Goal: Transaction & Acquisition: Purchase product/service

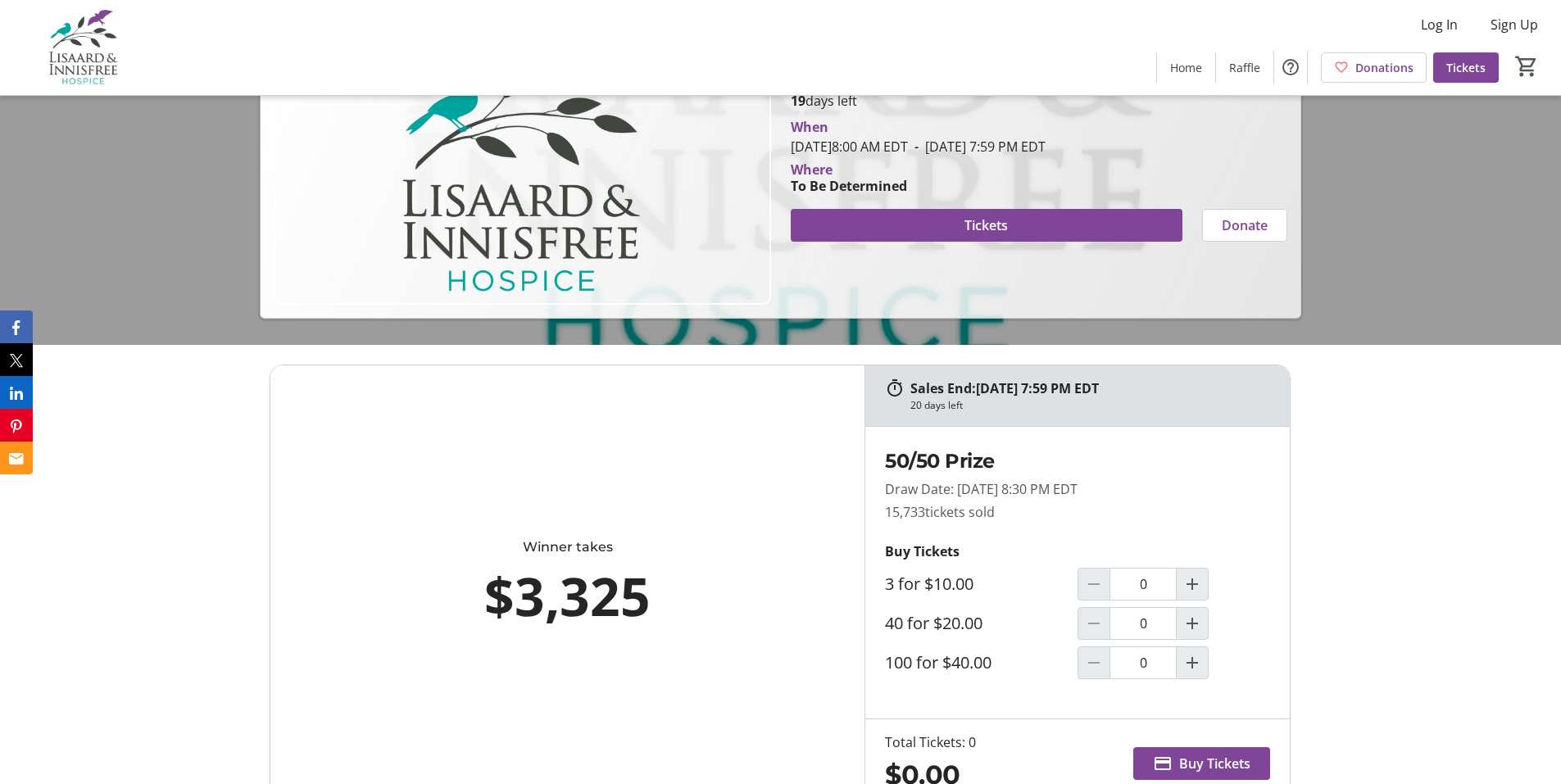
scroll to position [491, 0]
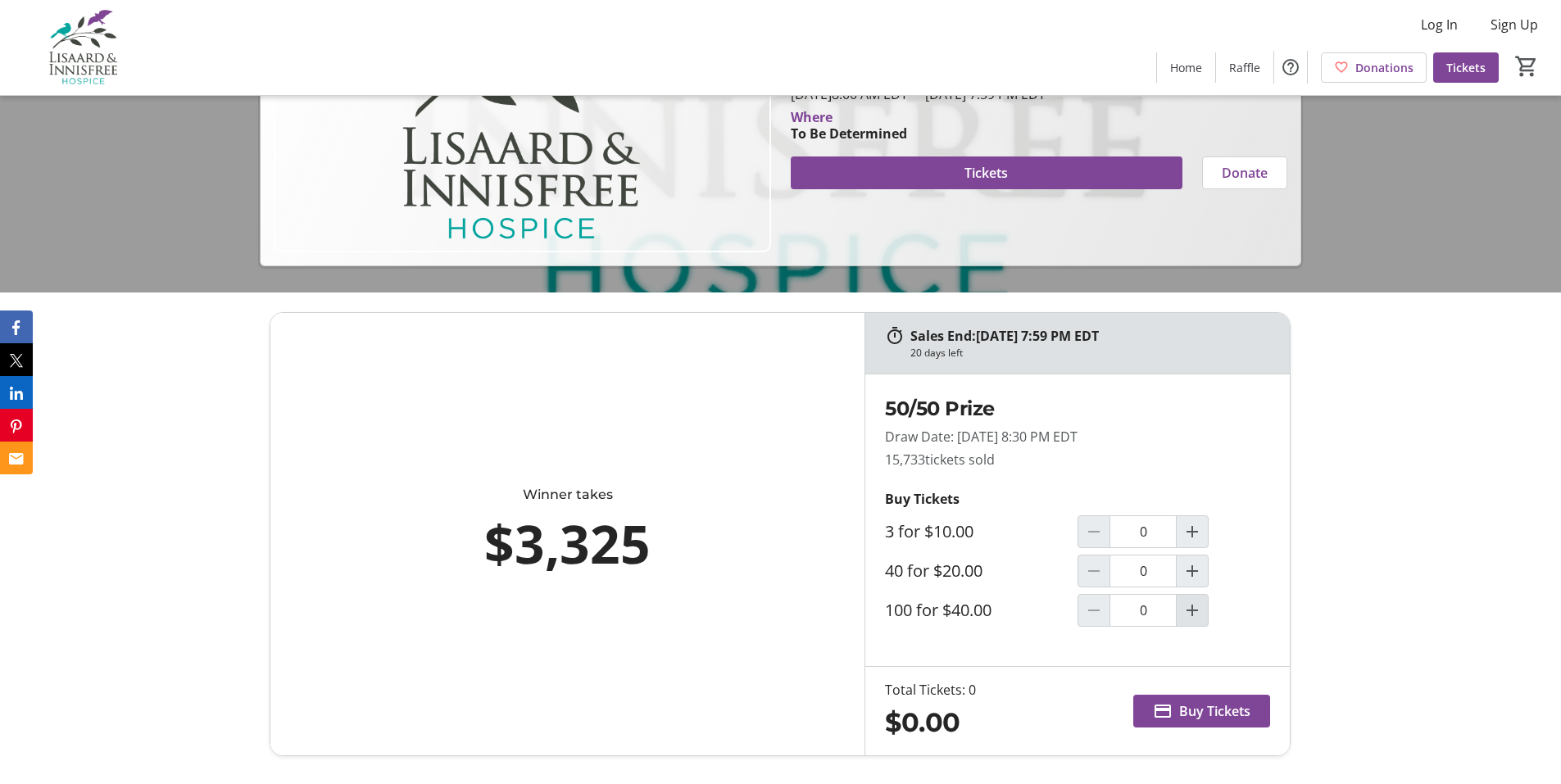
click at [1194, 614] on mat-icon "Increment by one" at bounding box center [1192, 610] width 20 height 20
type input "1"
click at [1217, 711] on span "Buy Tickets" at bounding box center [1214, 711] width 71 height 20
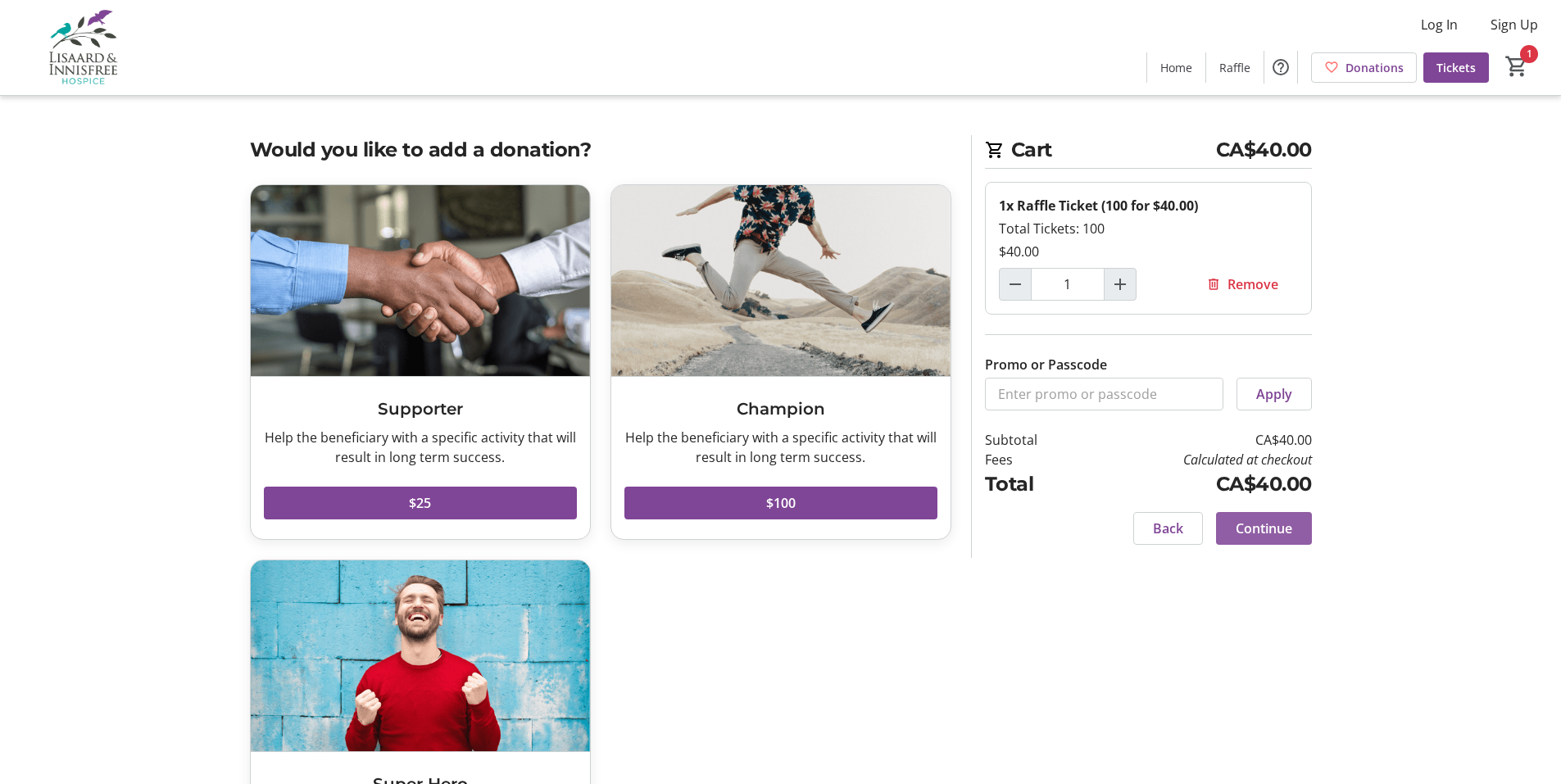
click at [1263, 529] on span "Continue" at bounding box center [1263, 528] width 56 height 20
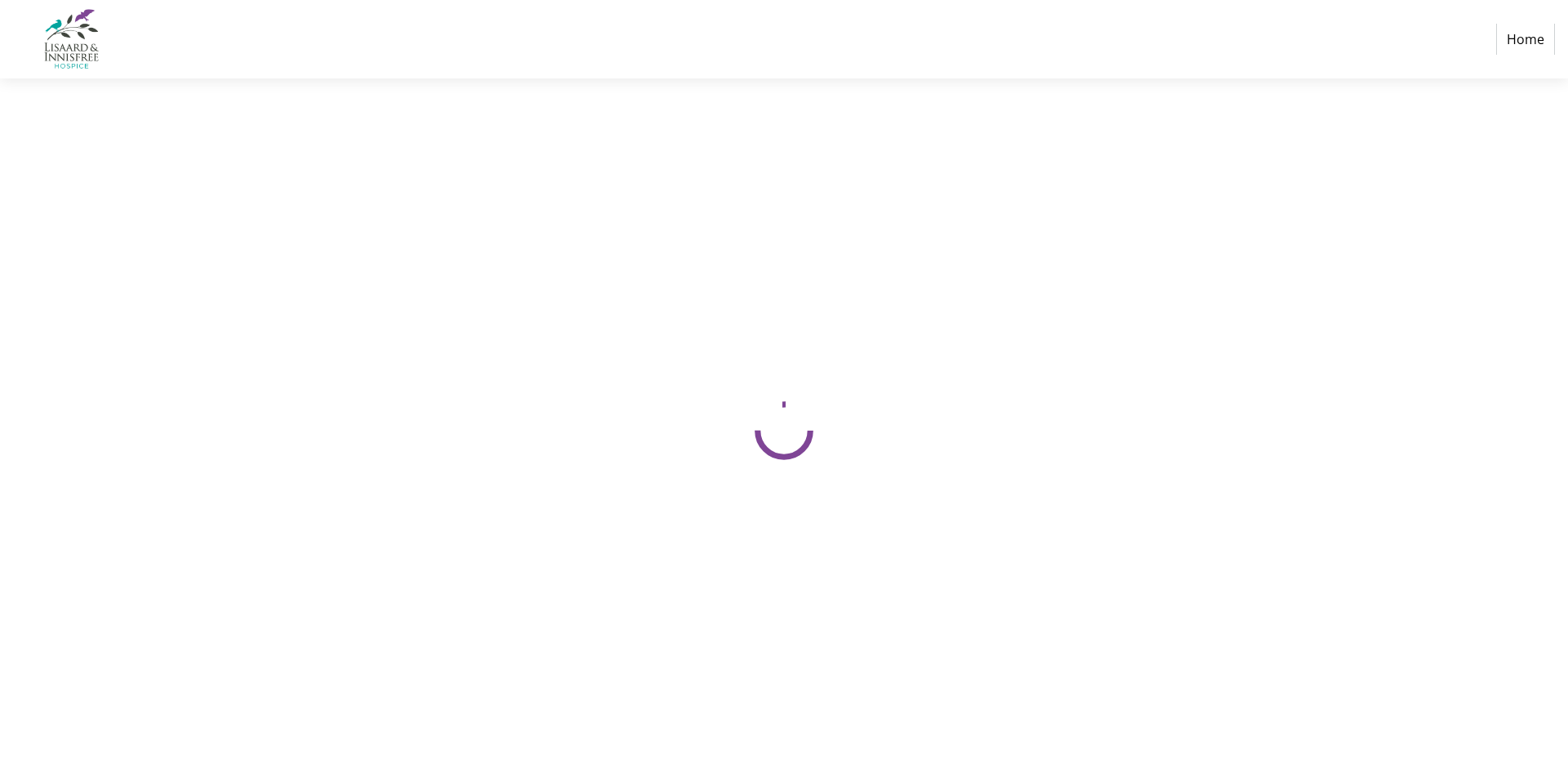
select select "CA"
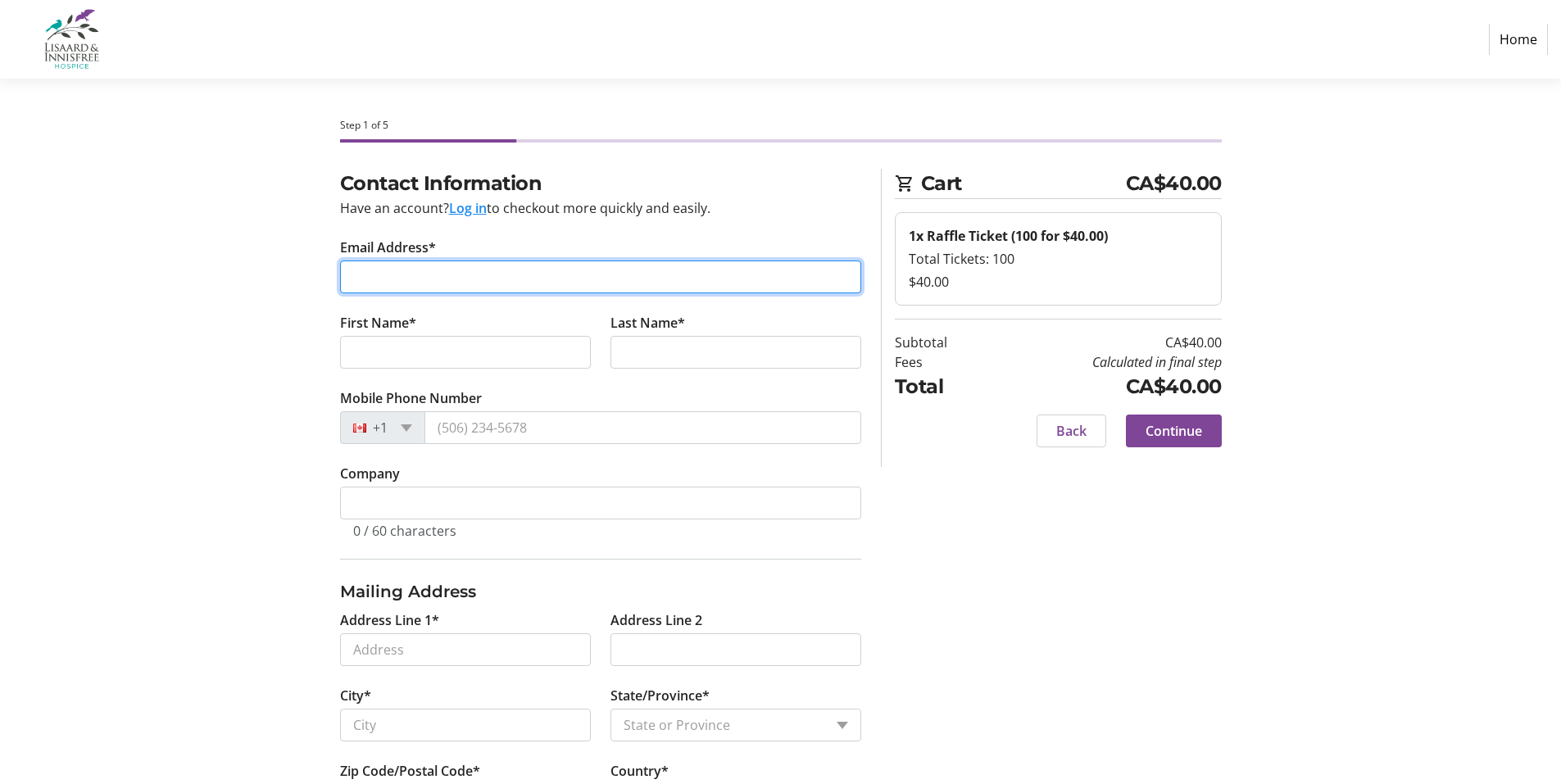
click at [366, 266] on input "Email Address*" at bounding box center [600, 276] width 521 height 33
type input "[EMAIL_ADDRESS][DOMAIN_NAME]"
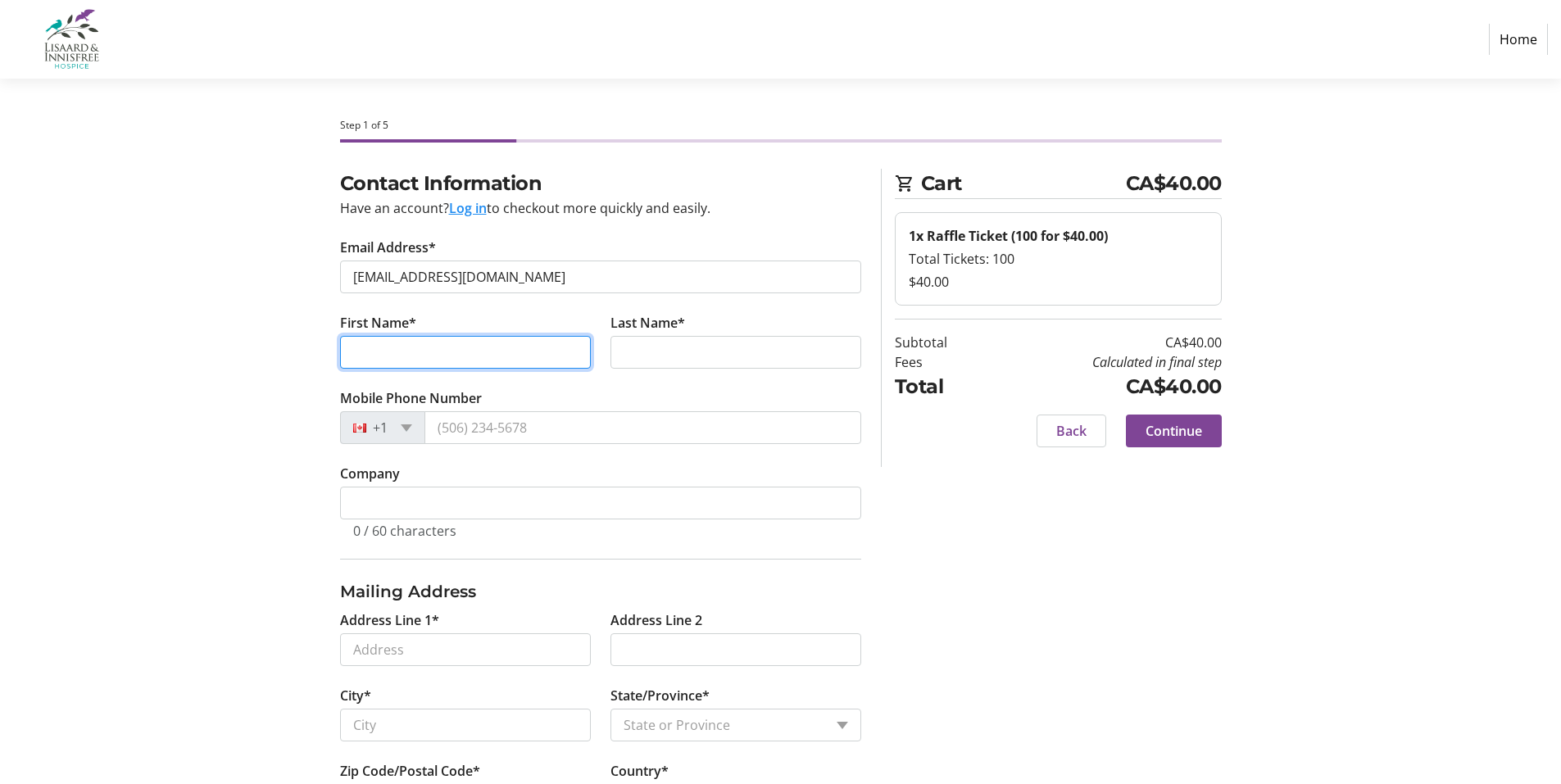
type input "[PERSON_NAME]"
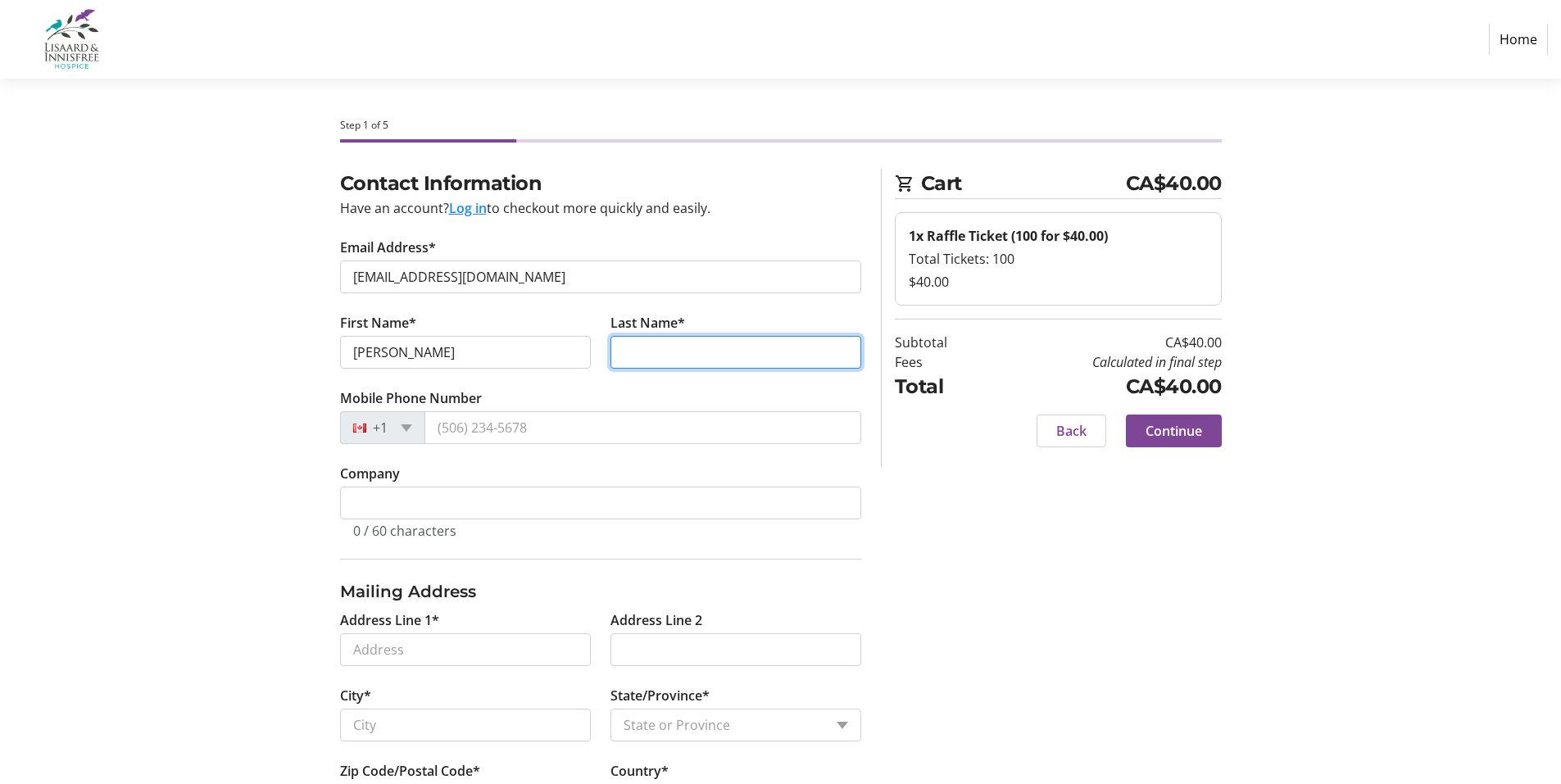
type input "Wolf"
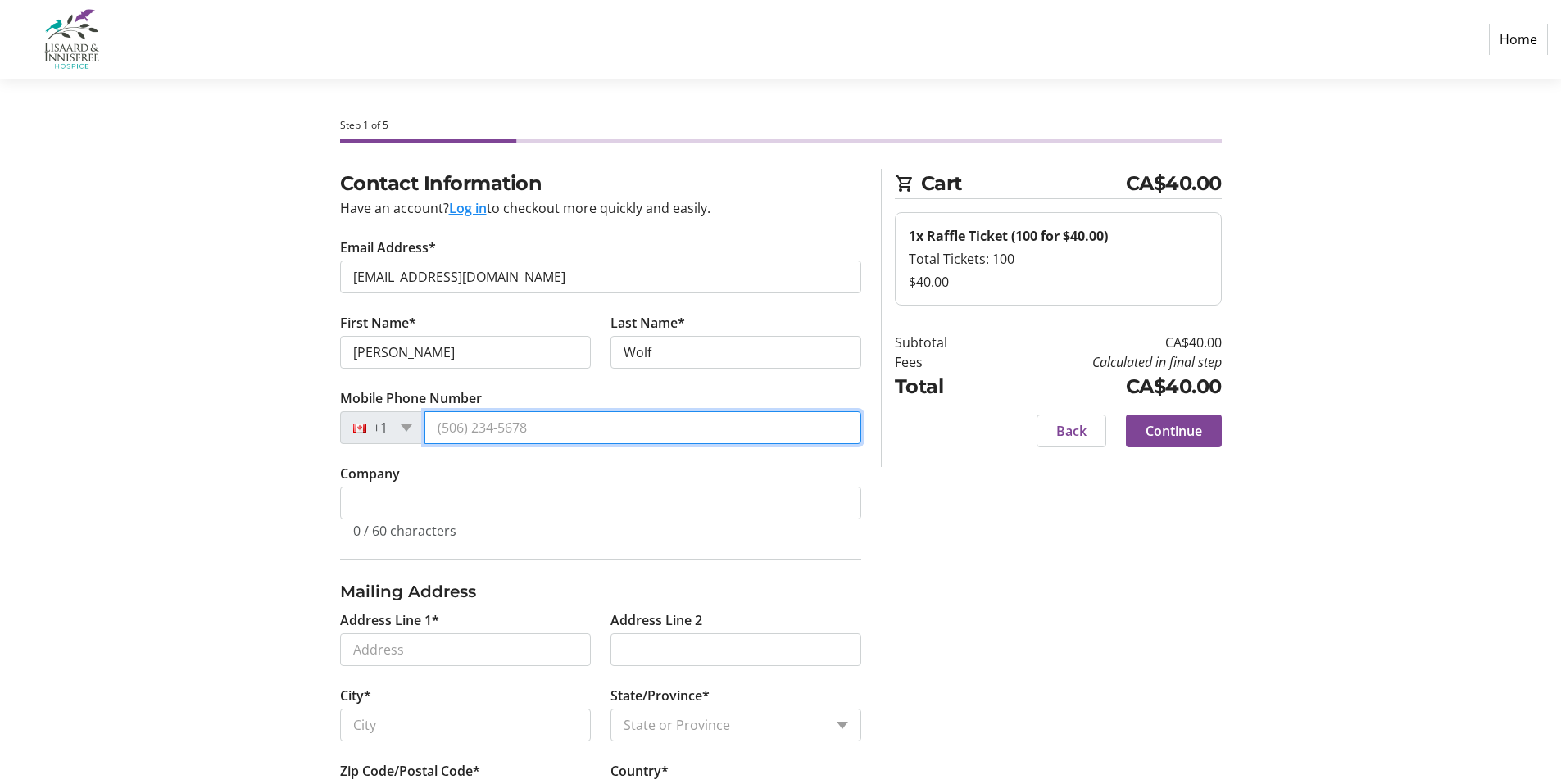
type input "[PHONE_NUMBER]"
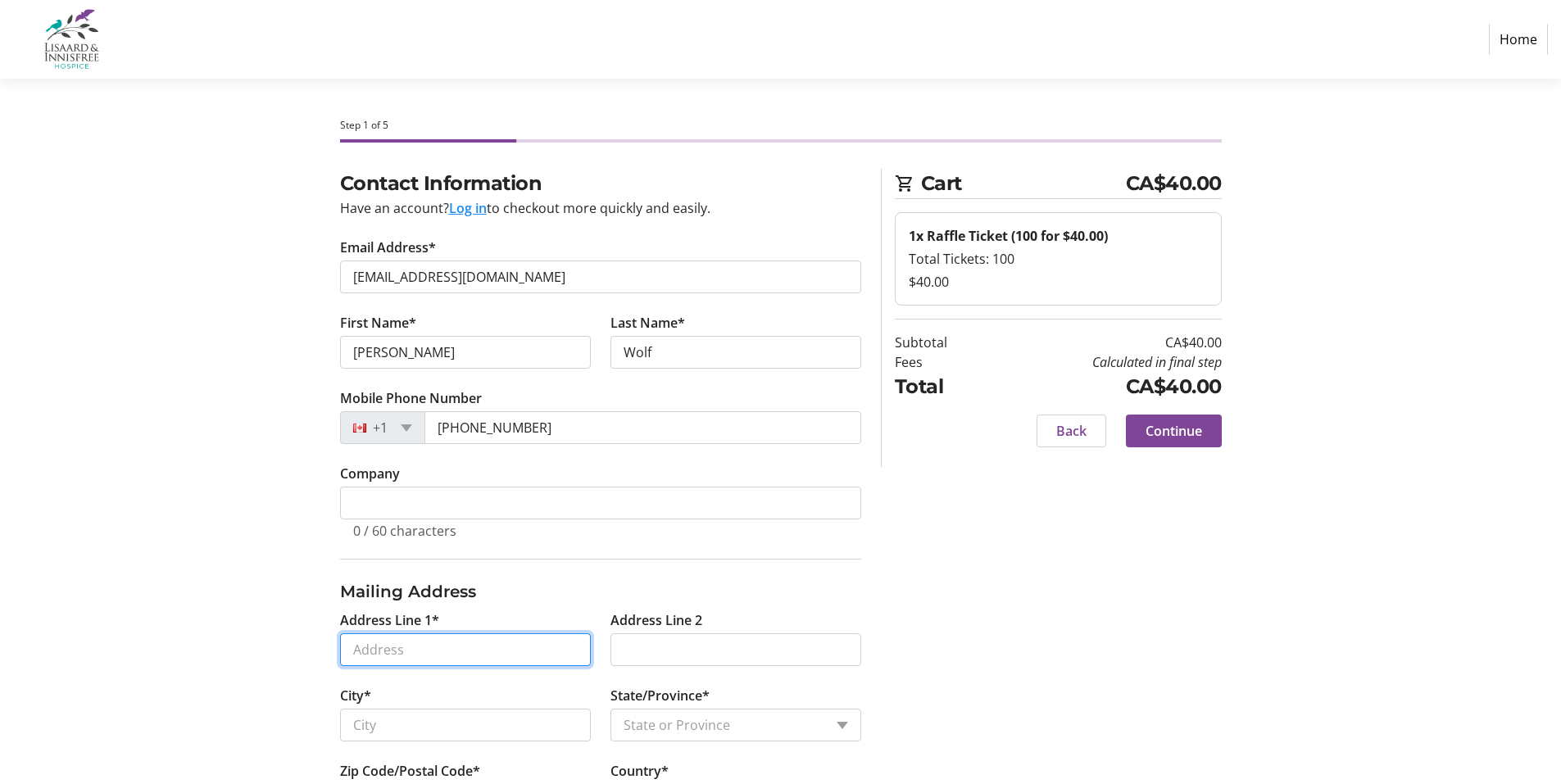
type input "[STREET_ADDRESS]"
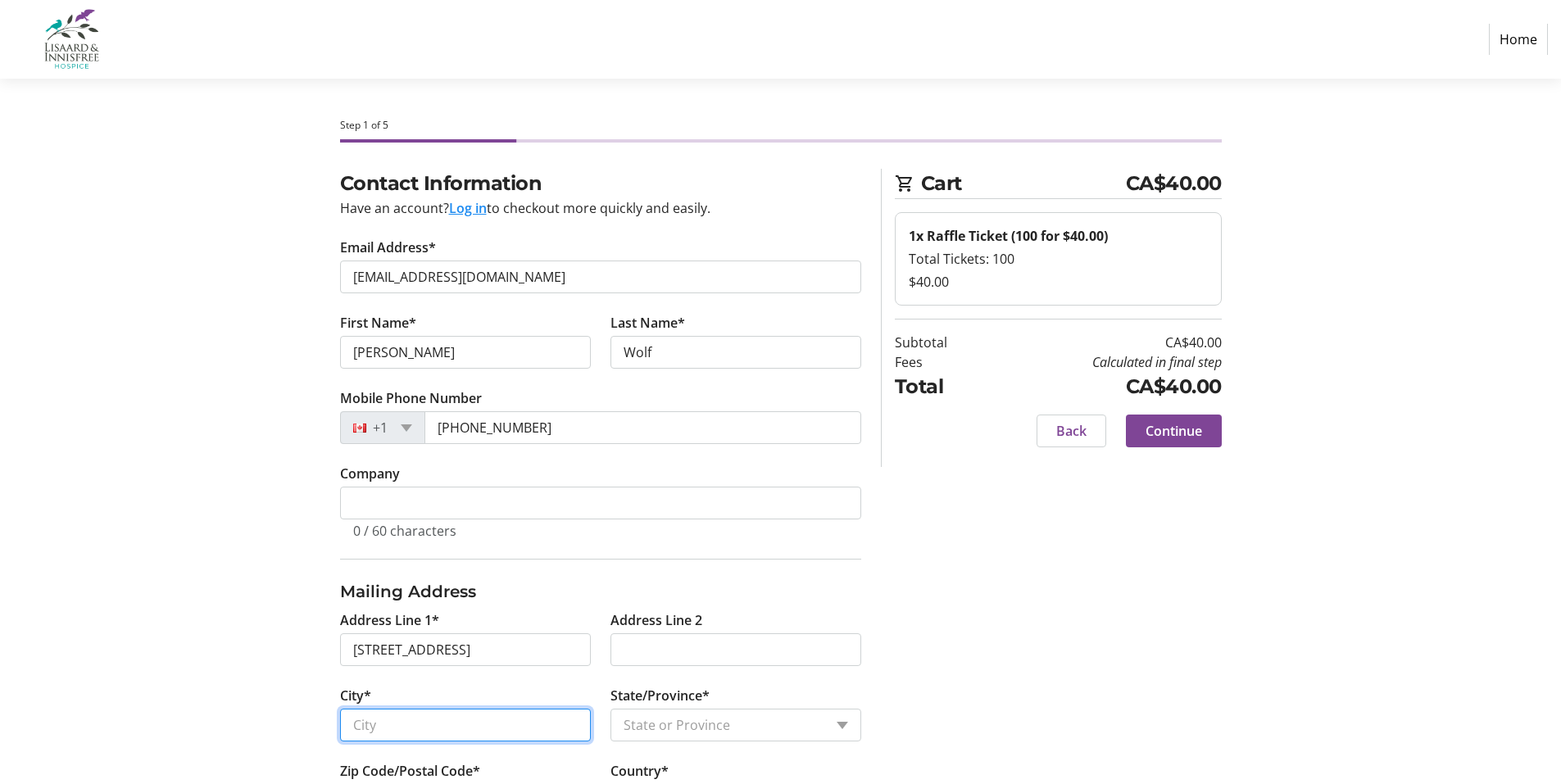
type input "Kitchener"
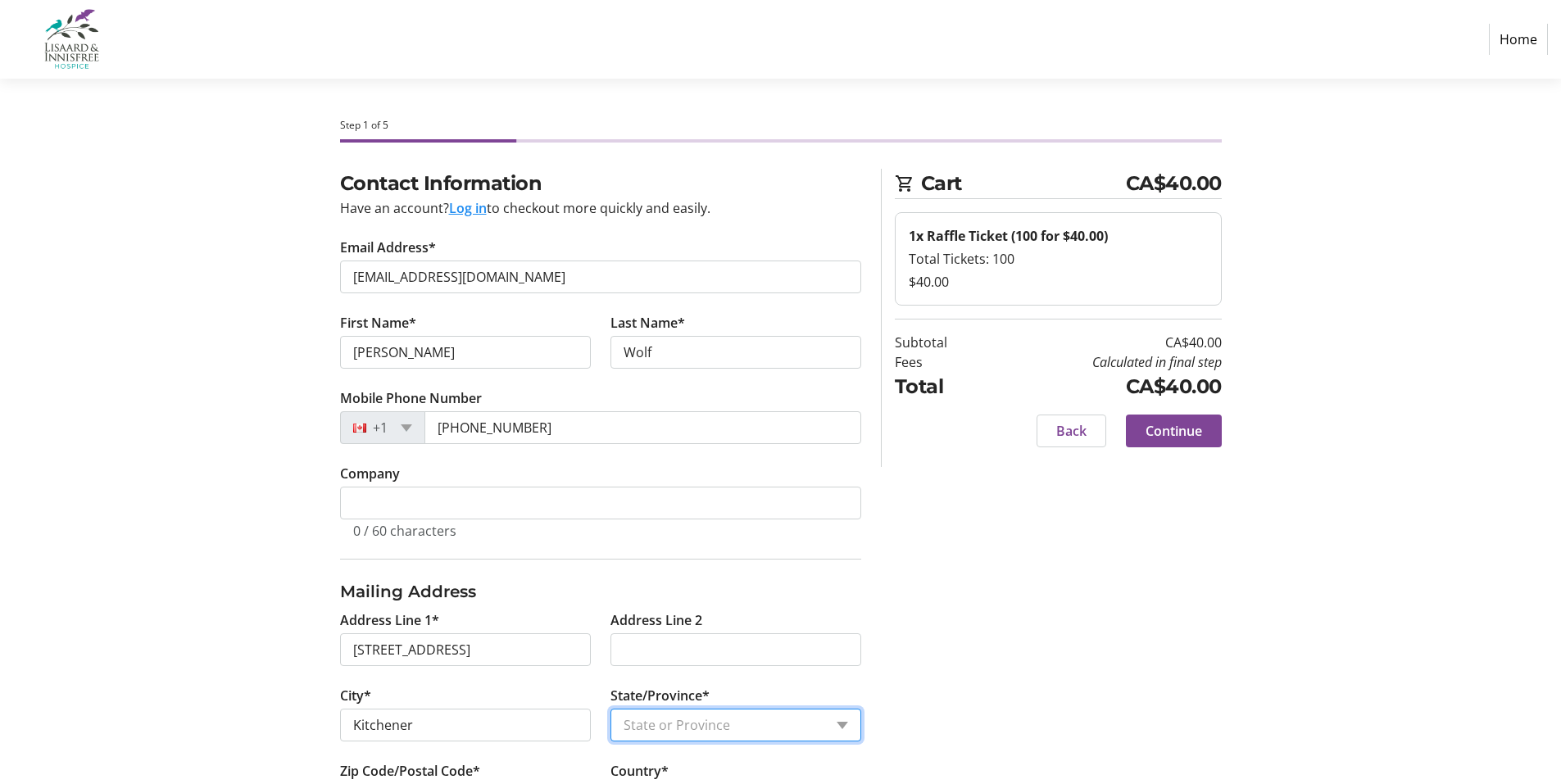
select select "ON"
type input "N2C 2T6"
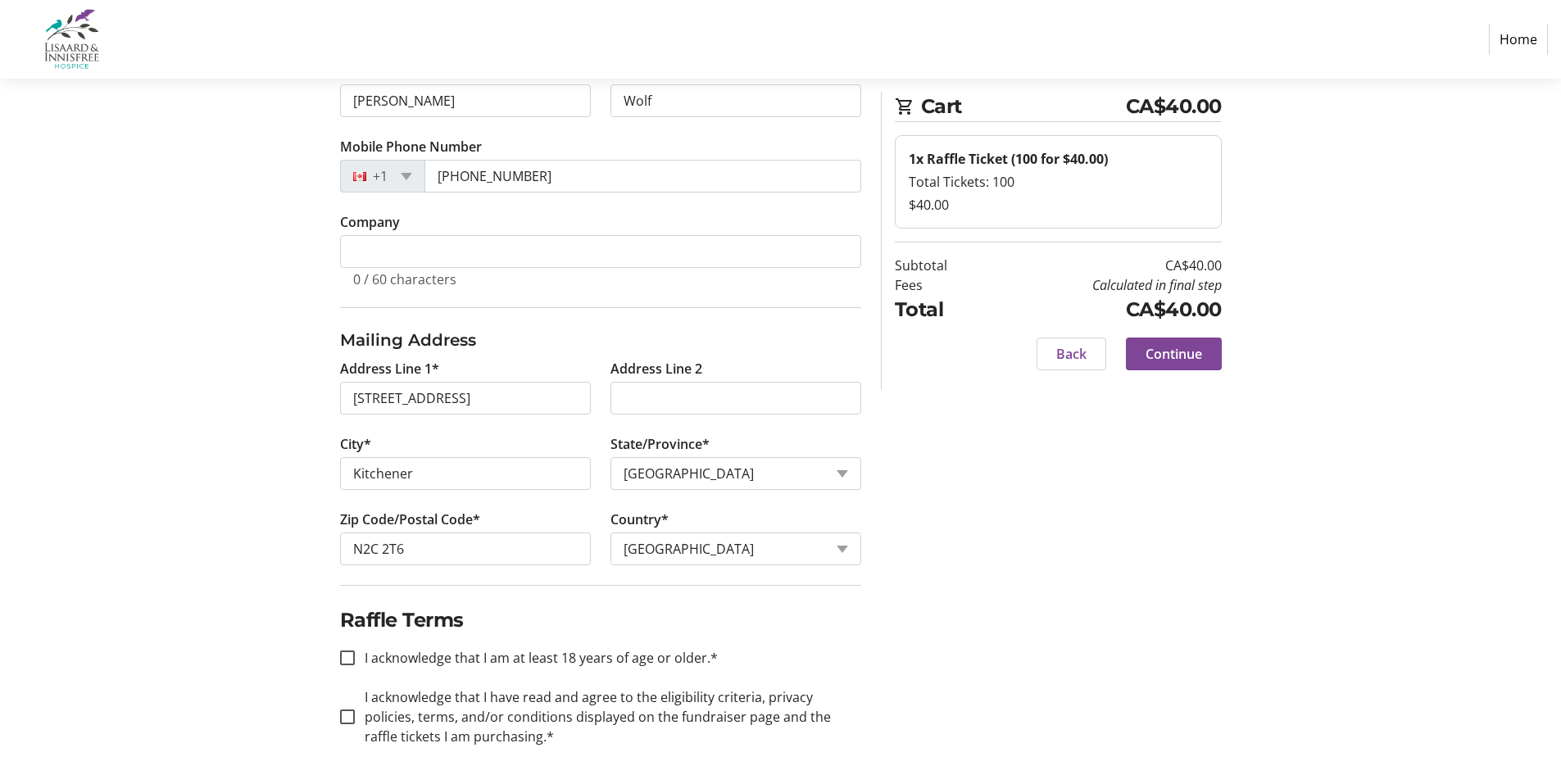
scroll to position [253, 0]
click at [347, 658] on input "I acknowledge that I am at least 18 years of age or older.*" at bounding box center [347, 655] width 15 height 15
checkbox input "true"
click at [347, 716] on input "I acknowledge that I have read and agree to the eligibility criteria, privacy p…" at bounding box center [347, 714] width 15 height 15
checkbox input "true"
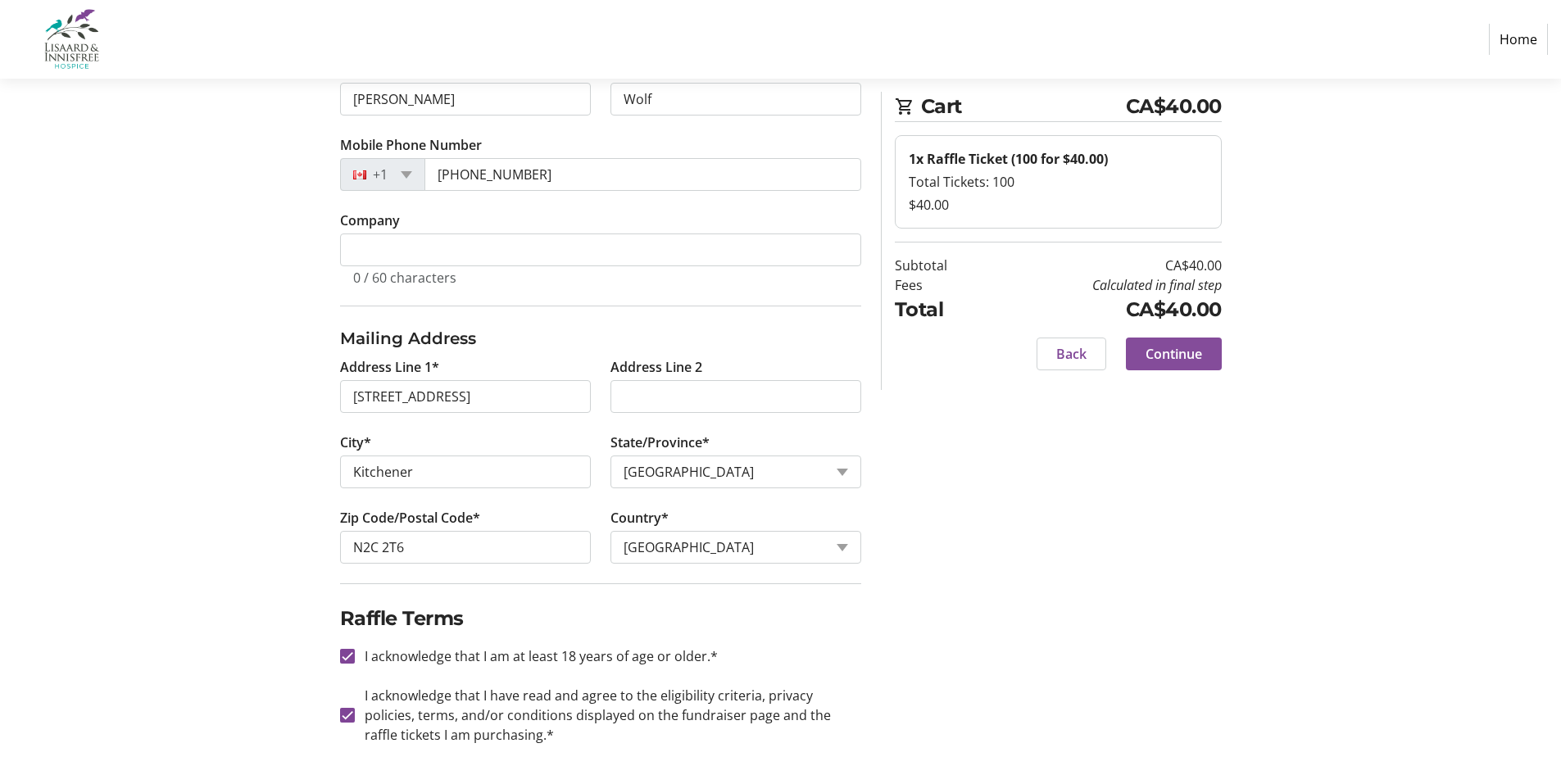
click at [1175, 359] on span "Continue" at bounding box center [1173, 354] width 56 height 20
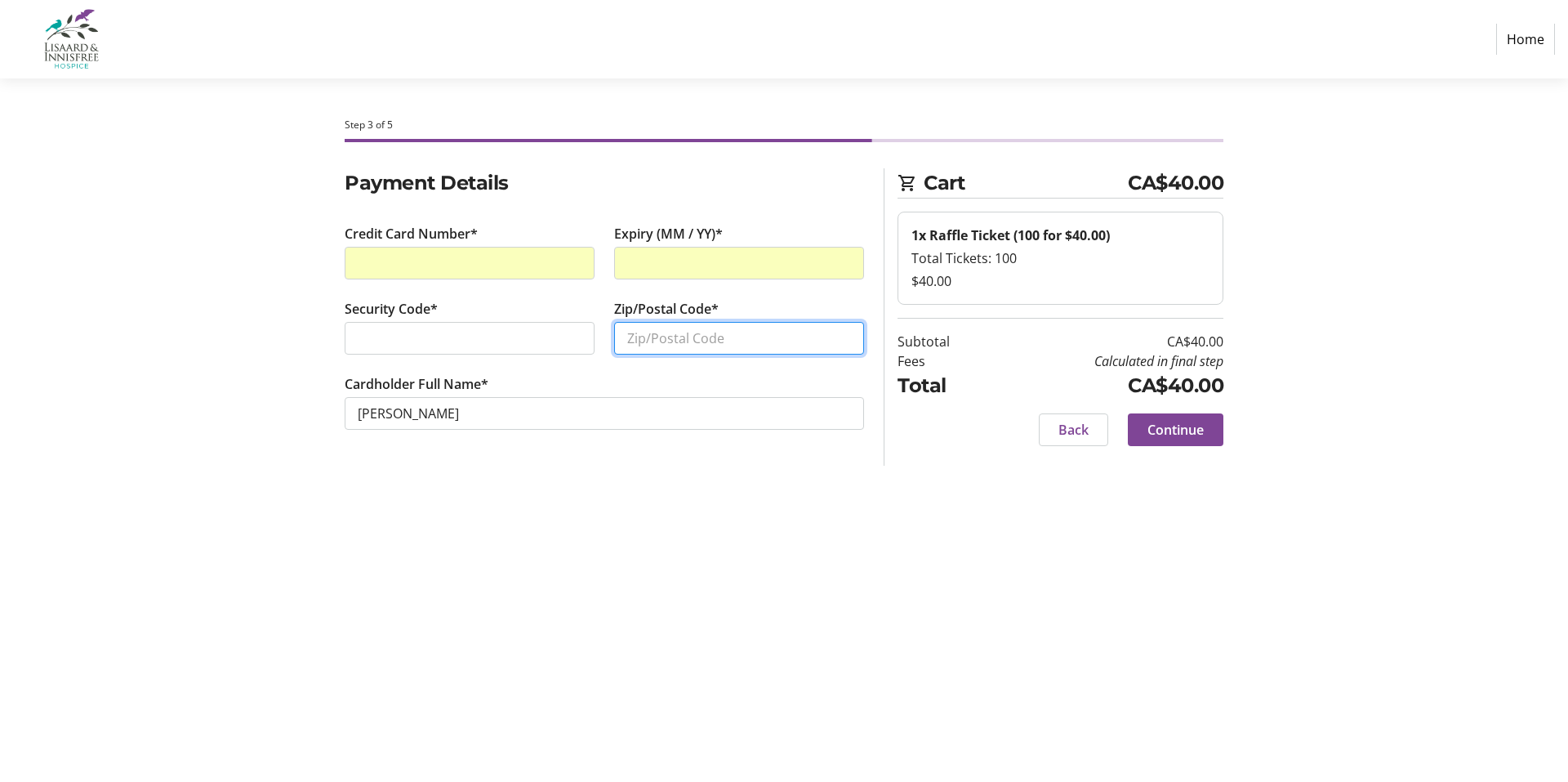
click at [661, 336] on input "Zip/Postal Code*" at bounding box center [739, 338] width 250 height 32
type input "N2C 2T6"
click at [1181, 427] on span "Continue" at bounding box center [1175, 429] width 56 height 20
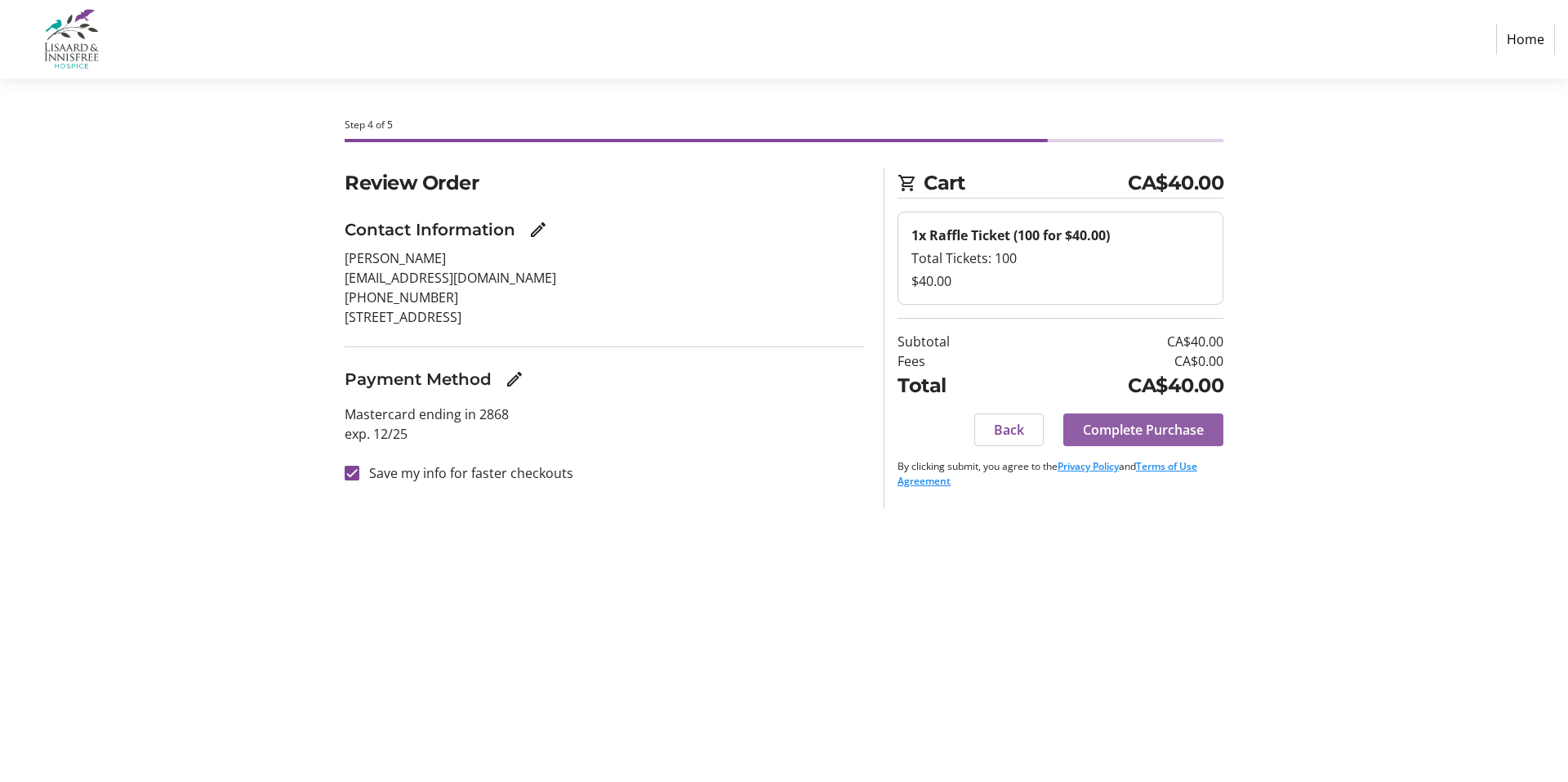
click at [1146, 429] on span "Complete Purchase" at bounding box center [1143, 429] width 121 height 20
